Goal: Transaction & Acquisition: Purchase product/service

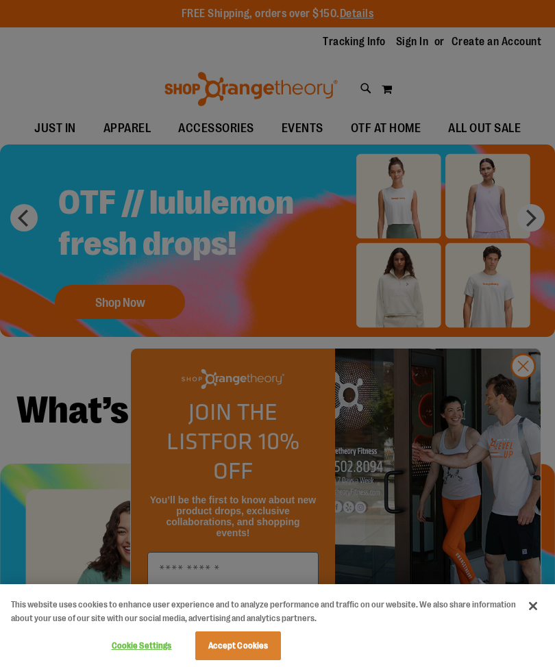
click at [218, 639] on button "Accept Cookies" at bounding box center [238, 645] width 86 height 29
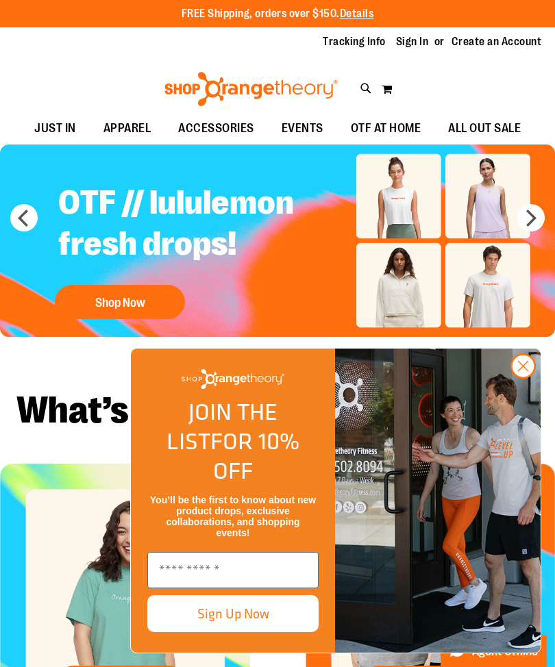
click at [514, 377] on circle "Close dialog" at bounding box center [523, 366] width 23 height 23
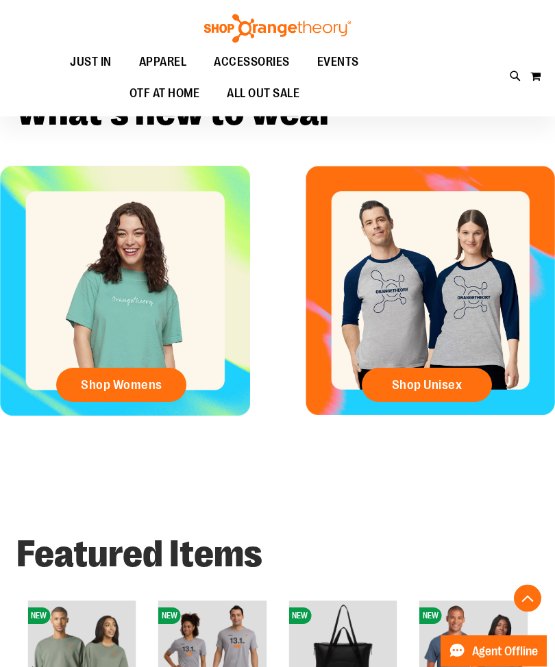
scroll to position [297, 0]
click at [467, 387] on link "Shop Unisex" at bounding box center [427, 385] width 130 height 34
click at [5, 371] on div "Shop Womens" at bounding box center [125, 308] width 250 height 284
click at [455, 387] on span "Shop Unisex" at bounding box center [427, 384] width 71 height 15
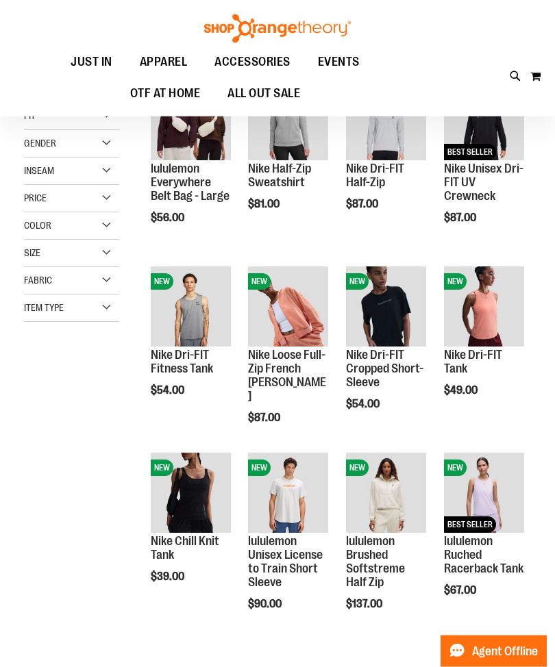
scroll to position [191, 0]
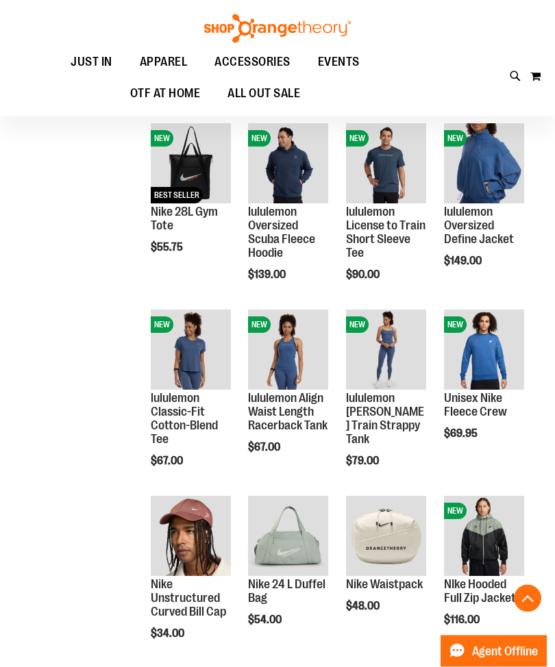
scroll to position [894, 0]
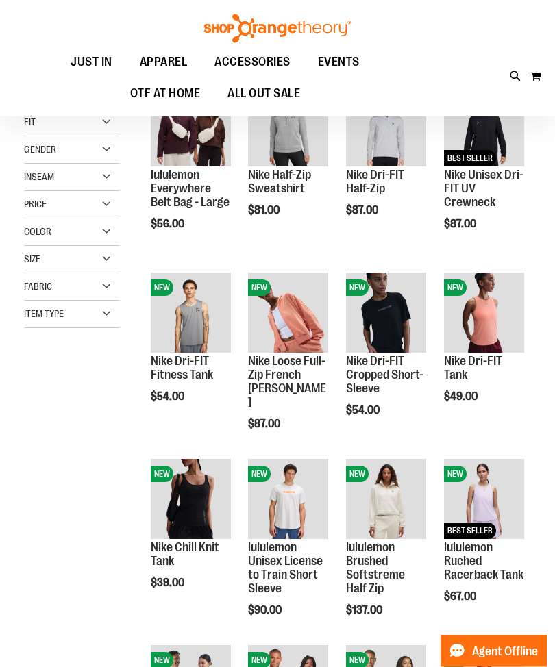
scroll to position [5, 0]
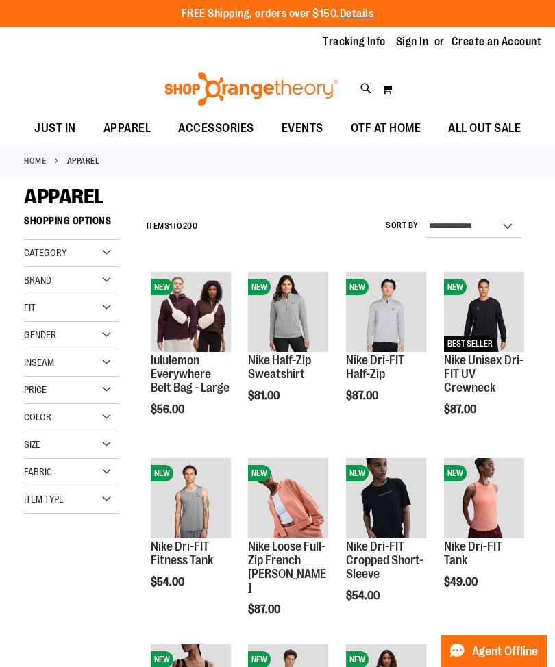
click at [39, 255] on span "Category" at bounding box center [45, 252] width 42 height 11
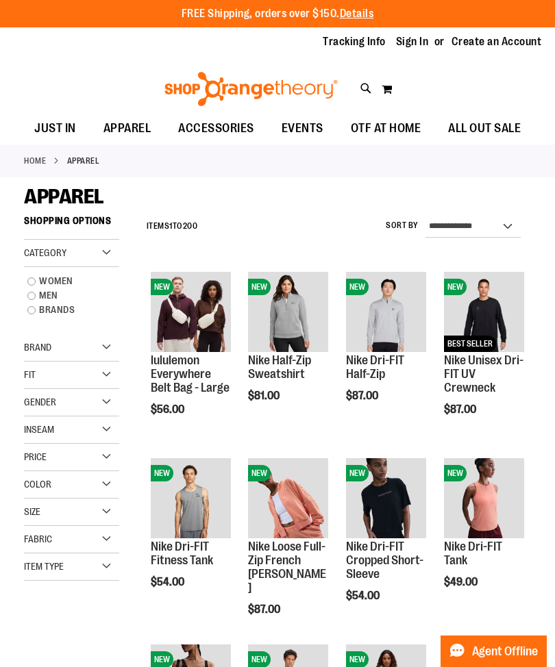
click at [29, 251] on span "Category" at bounding box center [45, 252] width 42 height 11
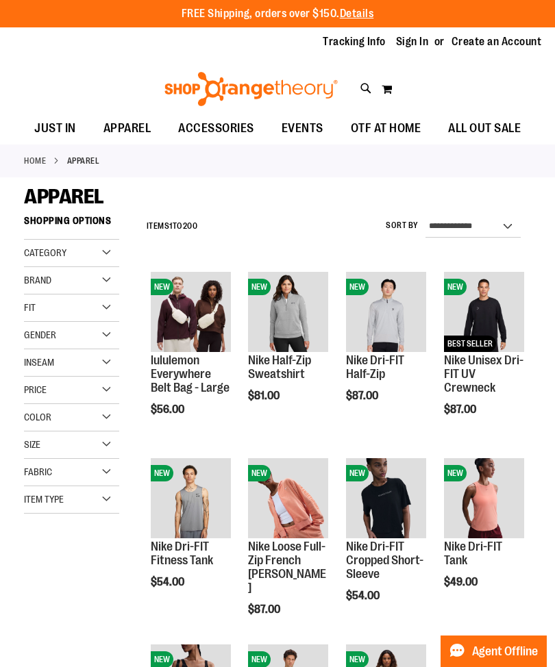
click at [29, 308] on span "Fit" at bounding box center [30, 307] width 12 height 11
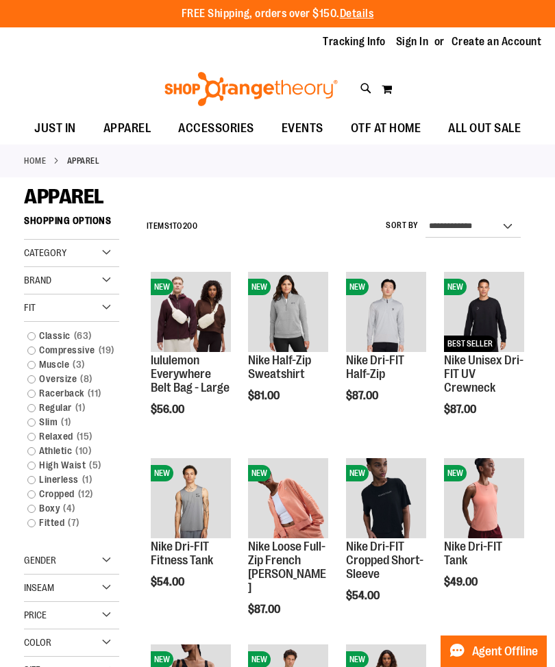
click at [28, 304] on span "Fit" at bounding box center [30, 307] width 12 height 11
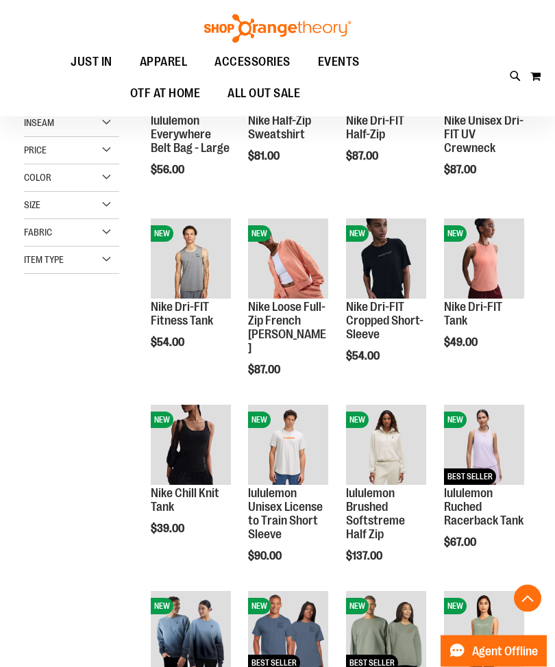
scroll to position [239, 0]
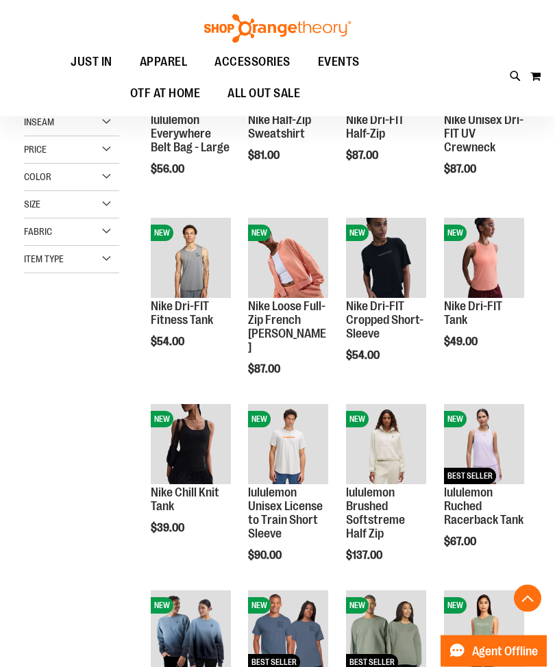
click at [34, 263] on span "Item Type" at bounding box center [44, 259] width 40 height 11
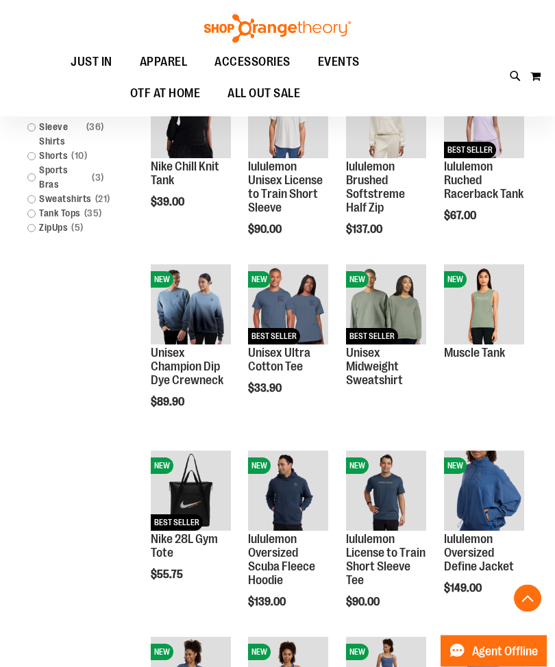
scroll to position [566, 0]
click at [479, 422] on span "Quickview" at bounding box center [476, 440] width 65 height 36
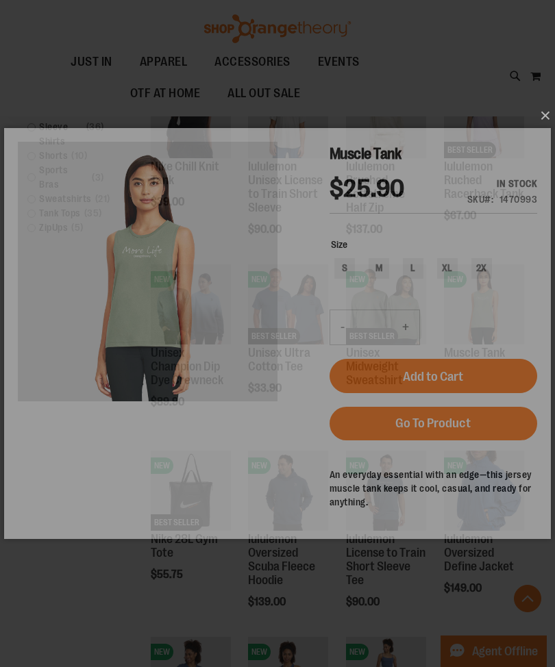
scroll to position [0, 0]
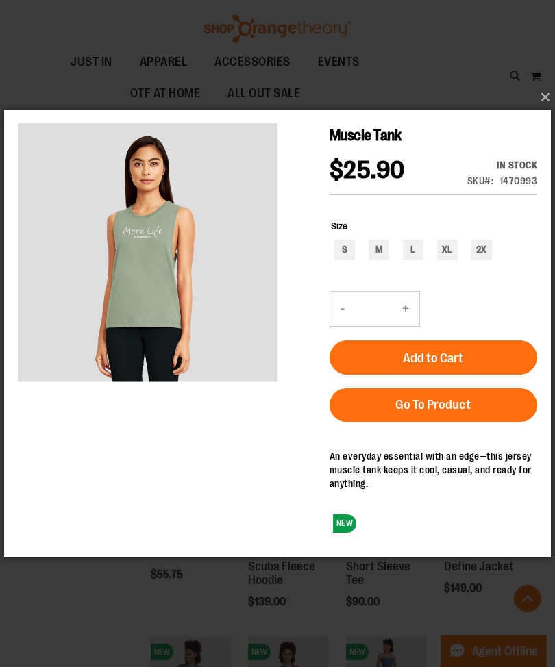
click at [551, 112] on button "×" at bounding box center [281, 97] width 547 height 30
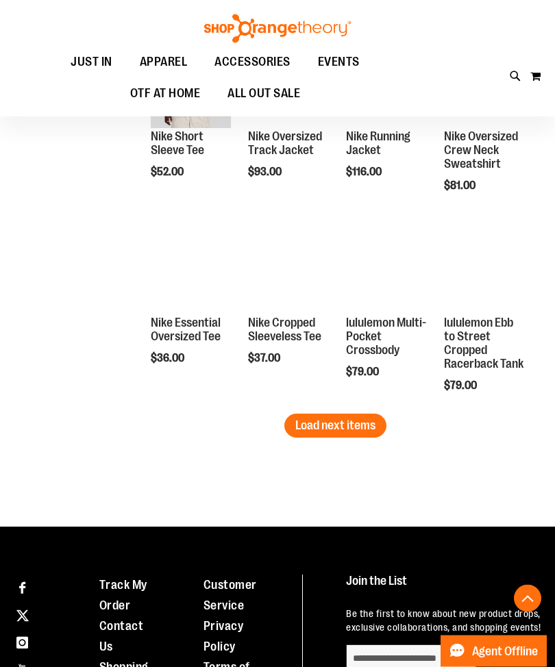
scroll to position [1527, 0]
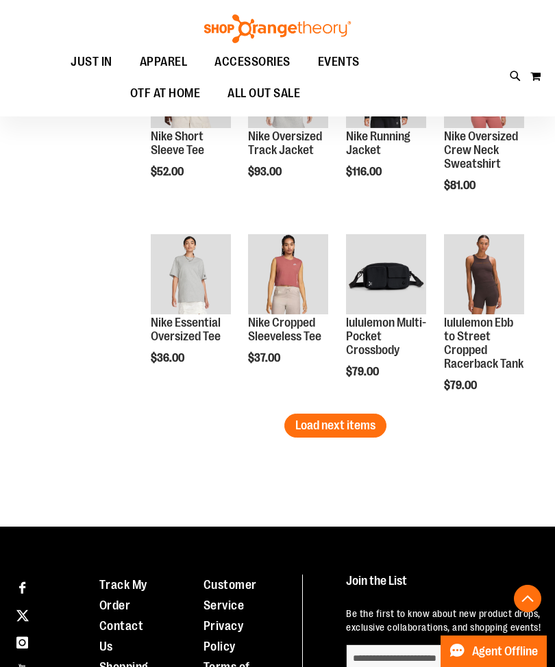
click at [321, 426] on span "Load next items" at bounding box center [335, 425] width 80 height 14
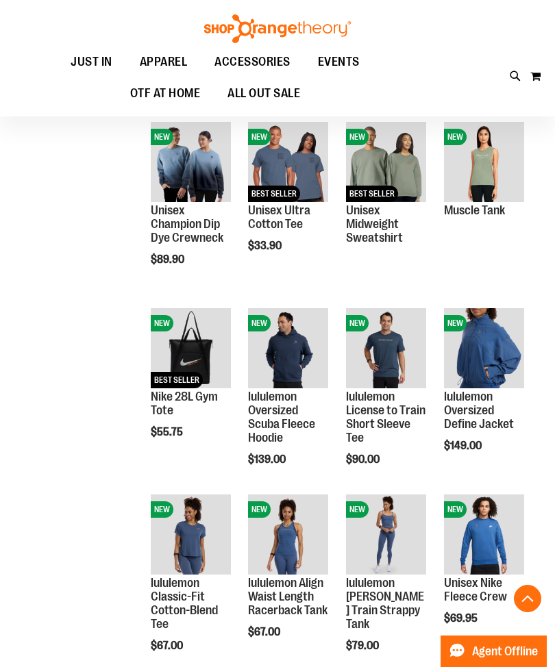
scroll to position [703, 0]
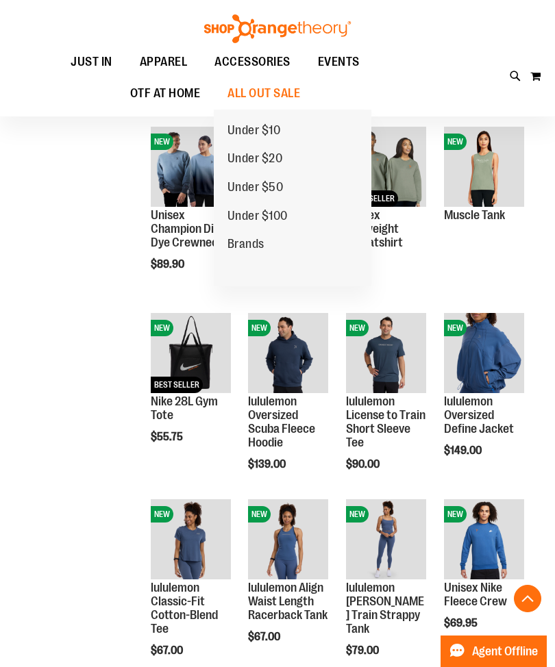
click at [237, 213] on span "Under $100" at bounding box center [257, 217] width 60 height 17
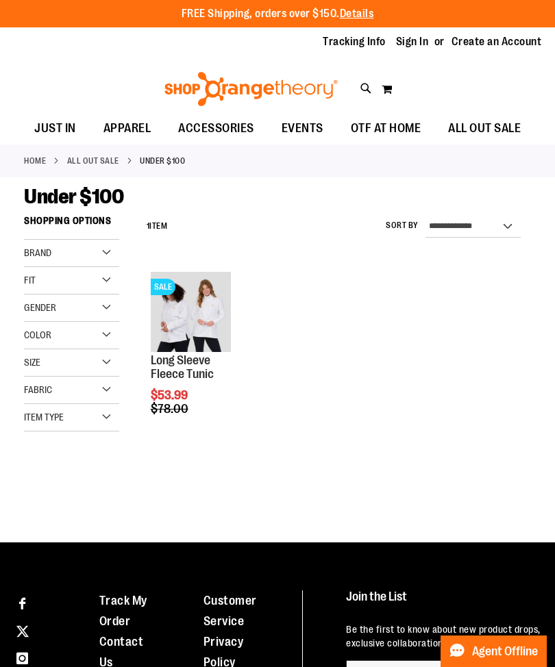
click at [88, 160] on link "ALL OUT SALE" at bounding box center [93, 161] width 52 height 12
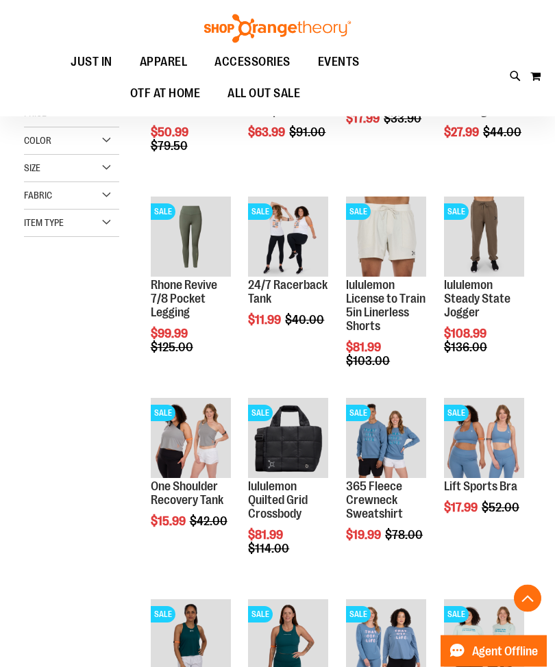
scroll to position [276, 0]
click at [271, 369] on span "Add to Cart" at bounding box center [248, 371] width 60 height 15
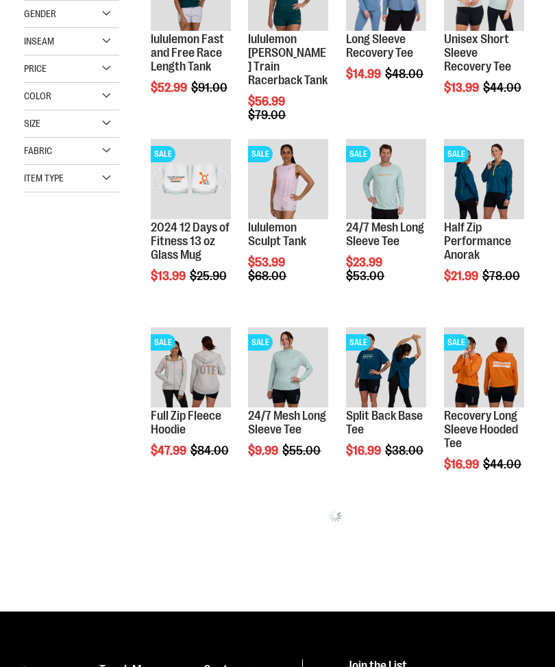
scroll to position [321, 0]
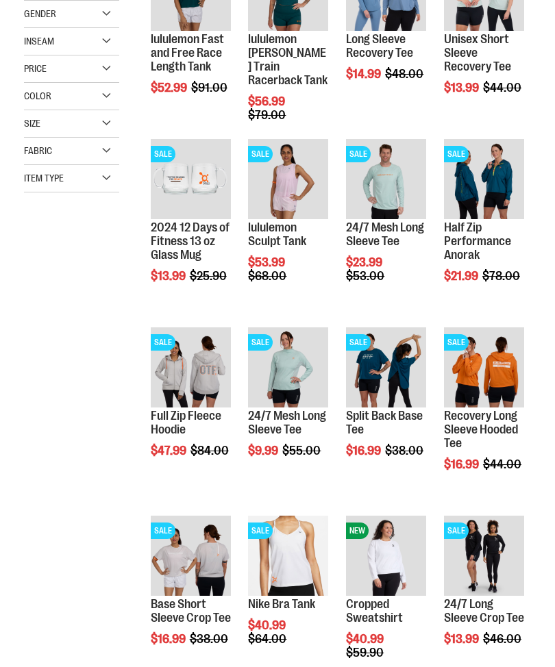
click at [74, 348] on div "**********" at bounding box center [277, 522] width 507 height 1268
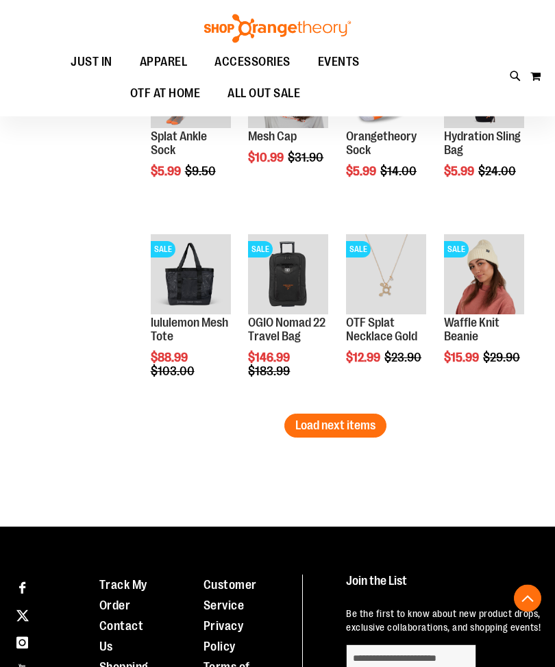
scroll to position [1577, 0]
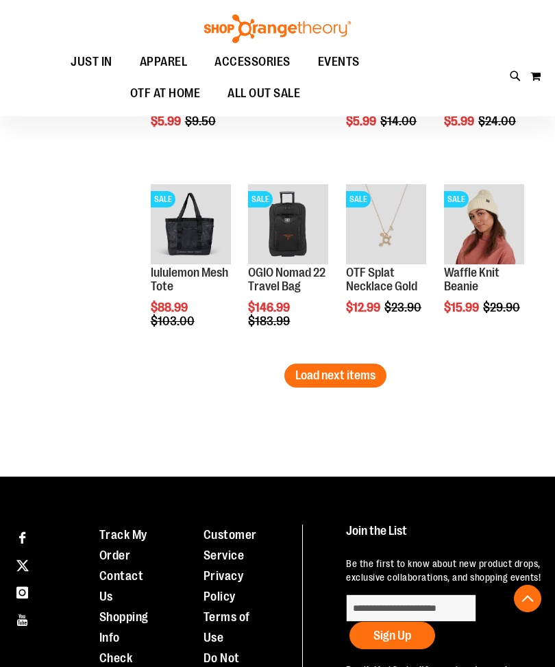
click at [303, 382] on span "Load next items" at bounding box center [335, 375] width 80 height 14
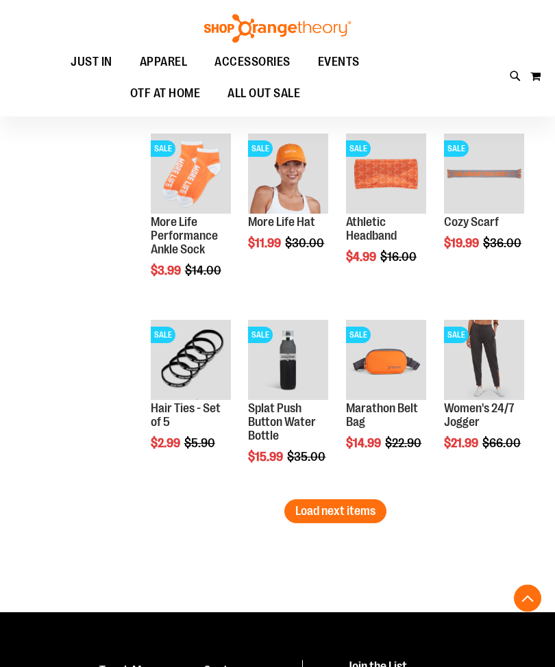
scroll to position [2000, 0]
click at [302, 508] on span "Load next items" at bounding box center [335, 511] width 80 height 14
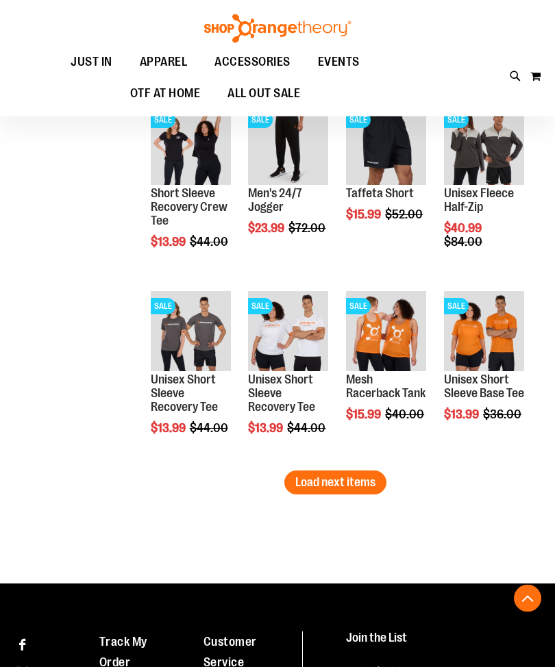
scroll to position [2588, 0]
click at [313, 481] on span "Load next items" at bounding box center [335, 482] width 80 height 14
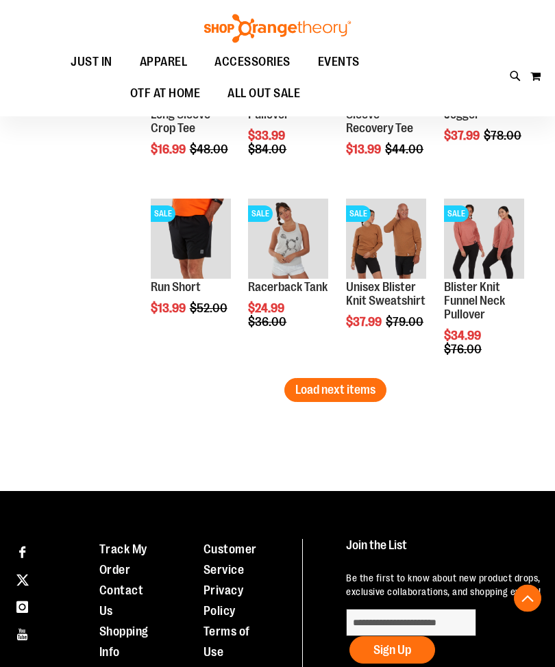
scroll to position [3230, 0]
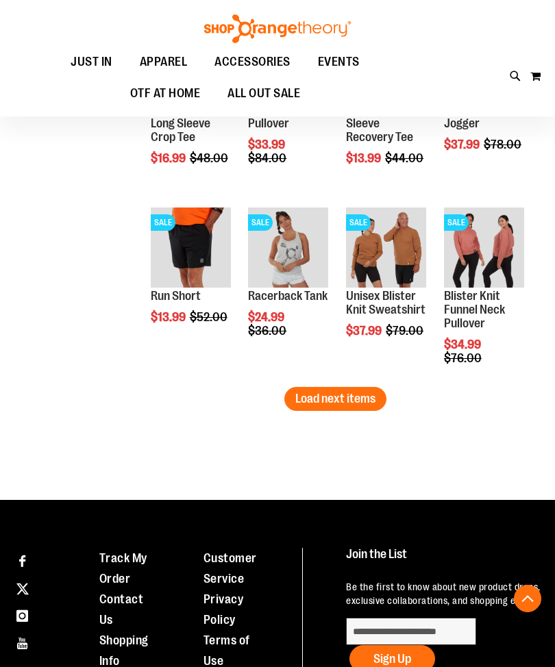
click at [309, 393] on span "Load next items" at bounding box center [335, 399] width 80 height 14
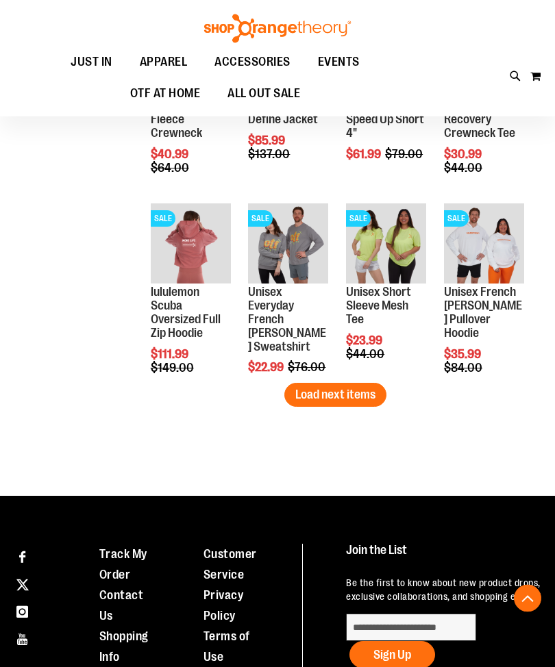
scroll to position [3793, 0]
click at [316, 390] on span "Load next items" at bounding box center [335, 395] width 80 height 14
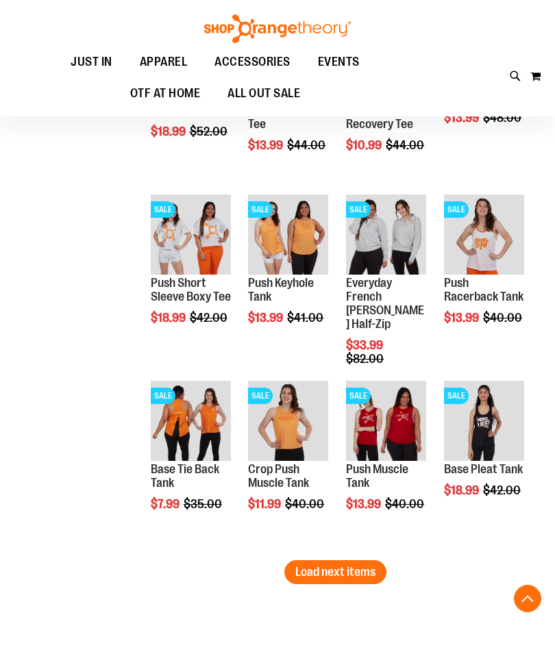
scroll to position [4176, 0]
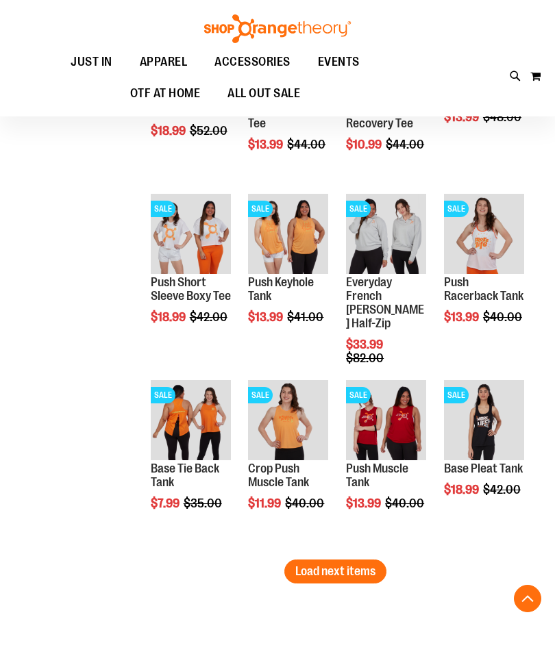
click at [184, 586] on span "Quickview" at bounding box center [183, 604] width 65 height 36
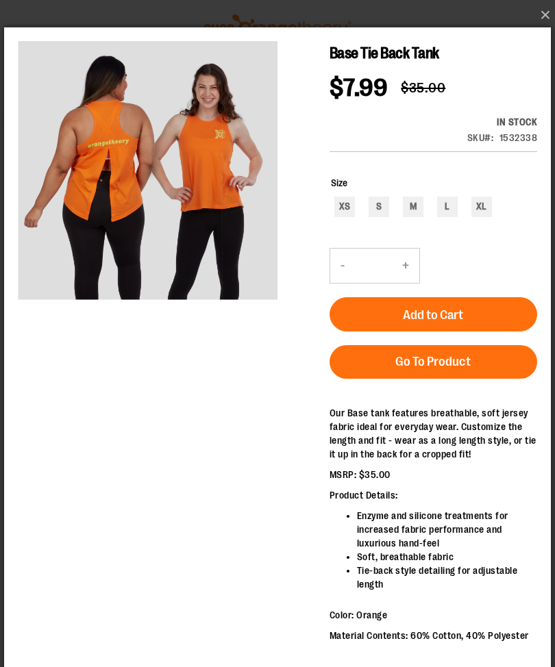
scroll to position [0, 0]
click at [551, 17] on button "×" at bounding box center [281, 15] width 547 height 30
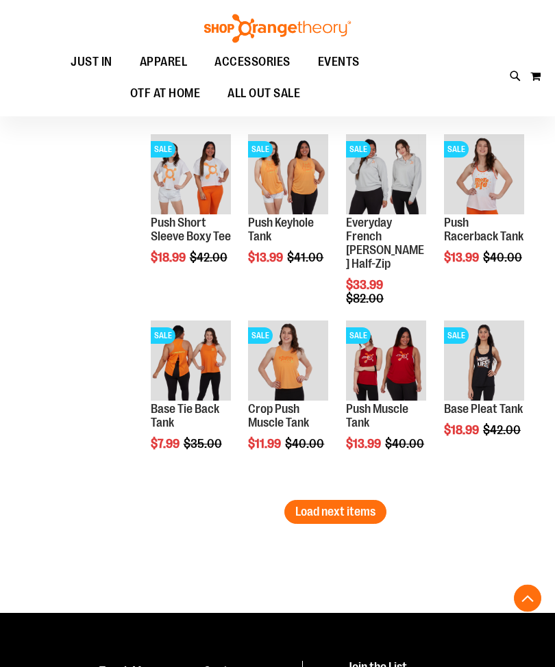
scroll to position [4240, 0]
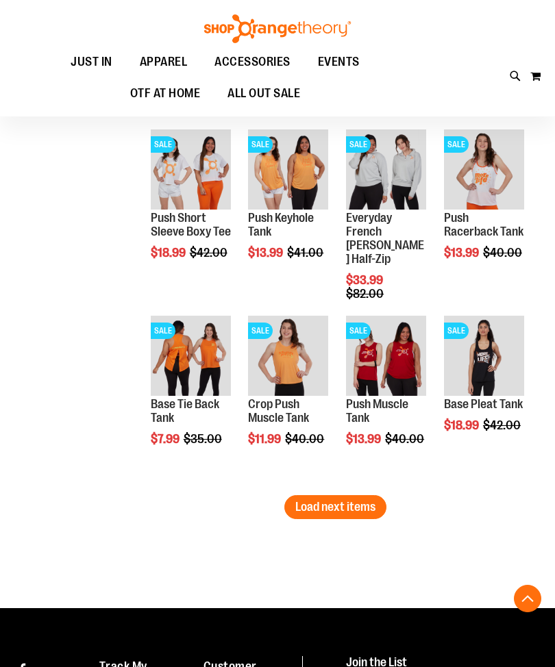
click at [305, 506] on span "Load next items" at bounding box center [335, 507] width 80 height 14
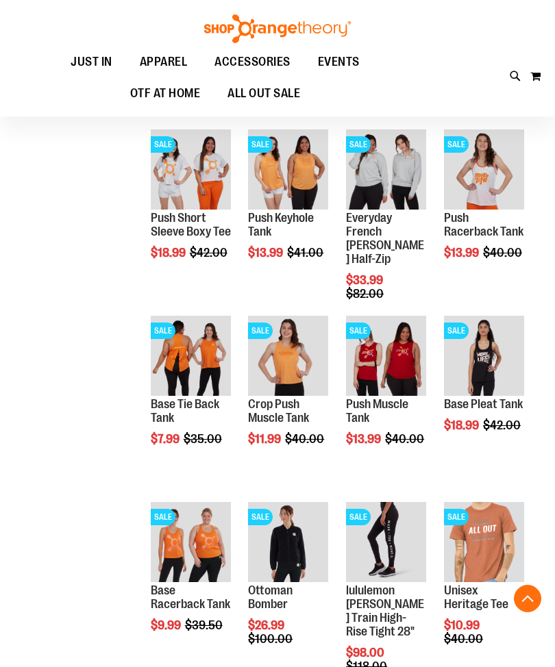
click at [373, 521] on span "Quickview" at bounding box center [378, 539] width 65 height 36
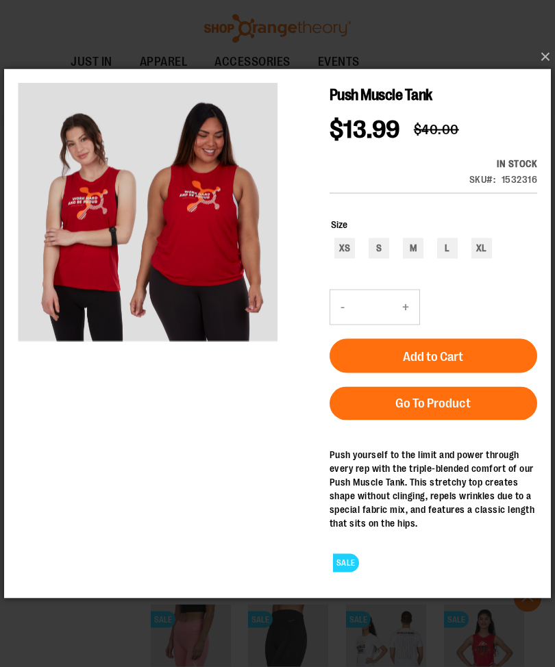
scroll to position [4326, 0]
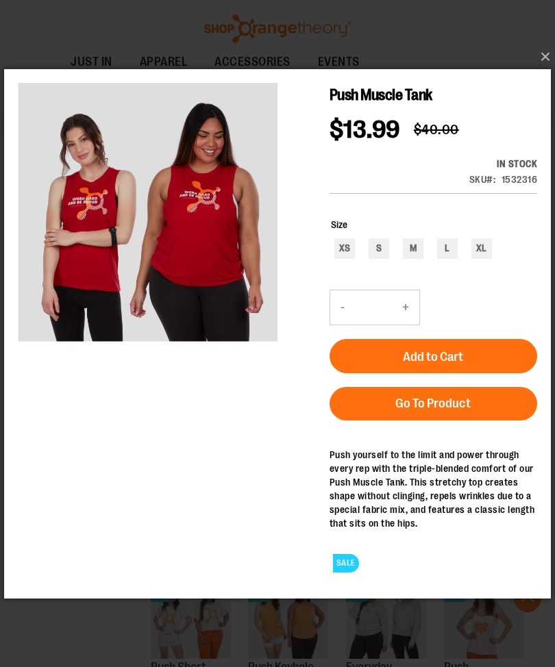
scroll to position [3790, 0]
click at [544, 65] on button "×" at bounding box center [281, 57] width 547 height 30
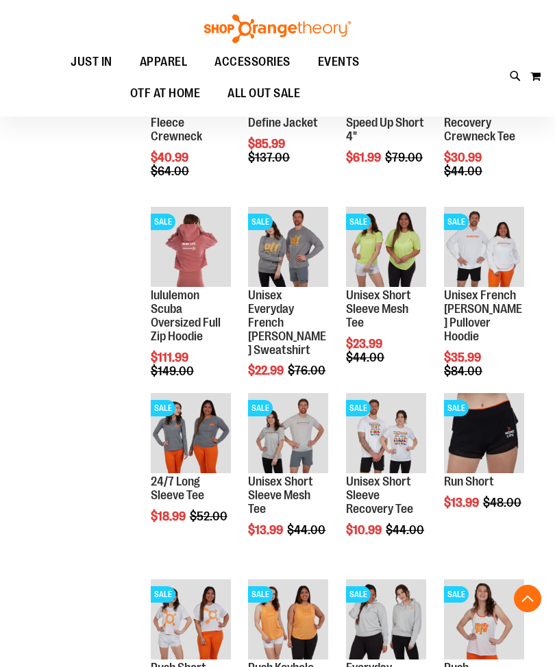
scroll to position [4240, 0]
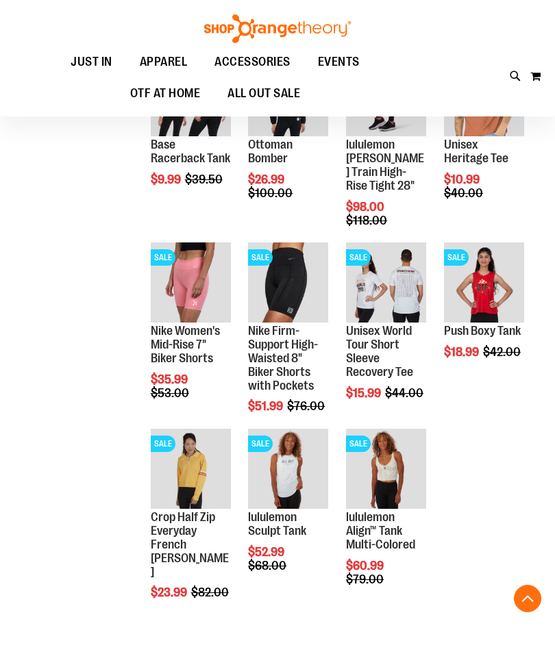
scroll to position [4686, 0]
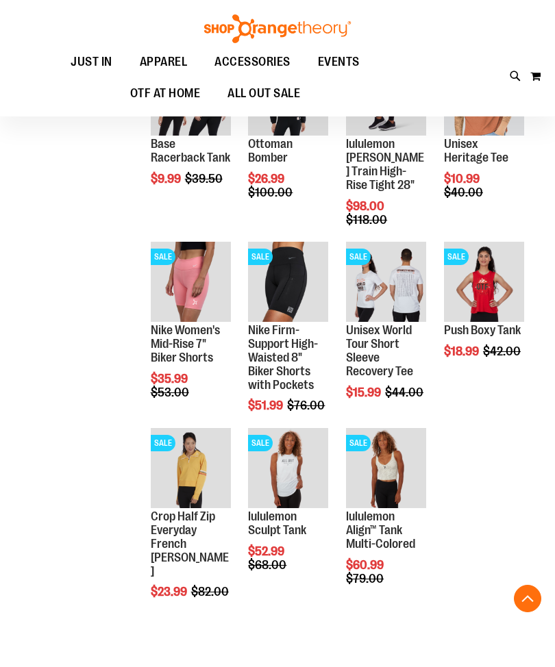
click at [501, 434] on span "Quickview" at bounding box center [476, 452] width 65 height 36
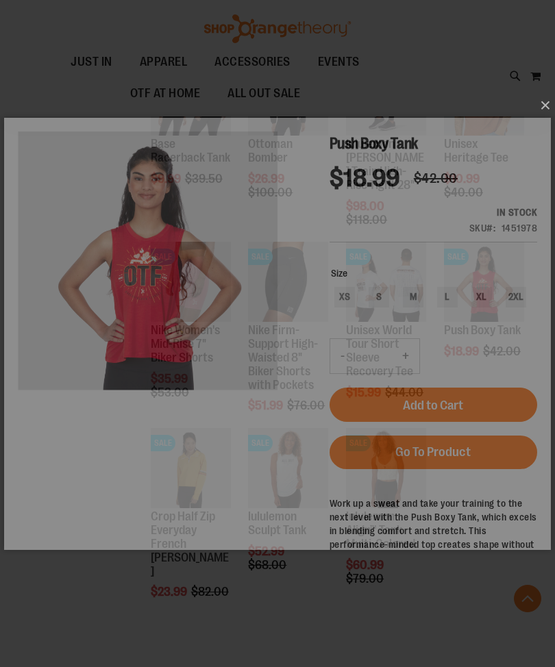
scroll to position [0, 0]
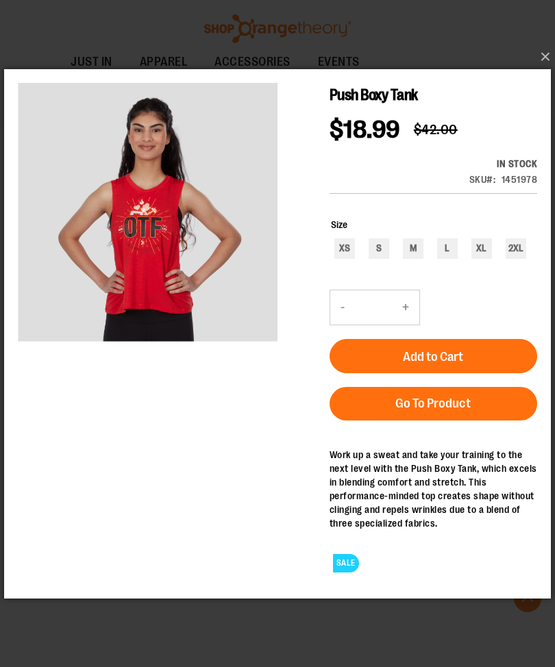
click at [534, 72] on button "×" at bounding box center [281, 57] width 547 height 30
